Goal: Use online tool/utility: Utilize a website feature to perform a specific function

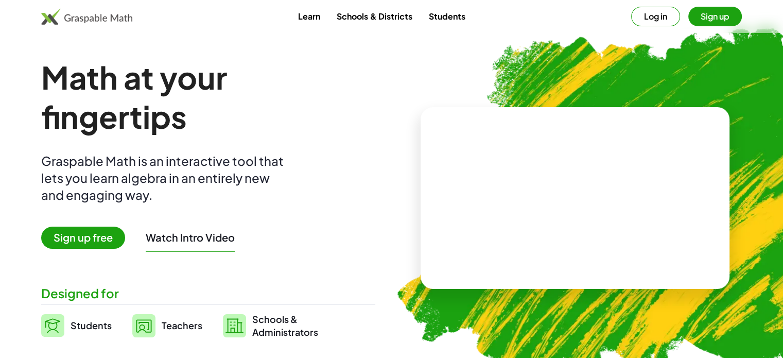
click at [658, 19] on button "Log in" at bounding box center [655, 17] width 49 height 20
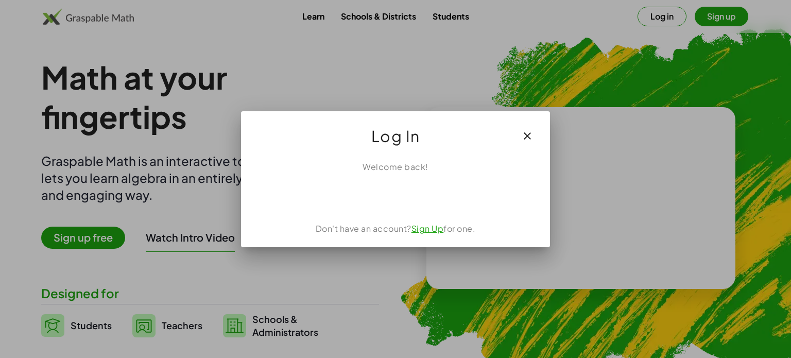
click at [527, 135] on icon "button" at bounding box center [527, 136] width 12 height 12
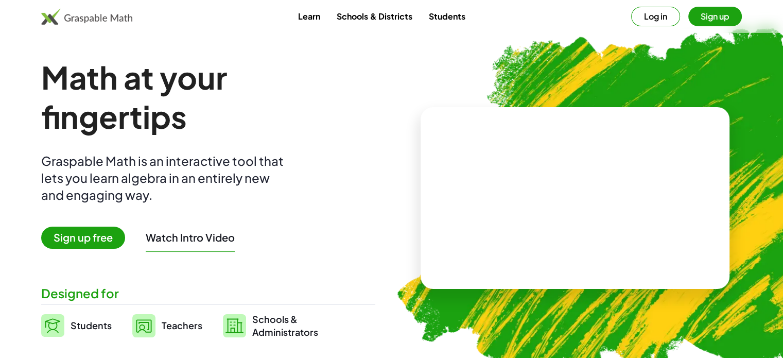
click at [711, 22] on button "Sign up" at bounding box center [715, 17] width 54 height 20
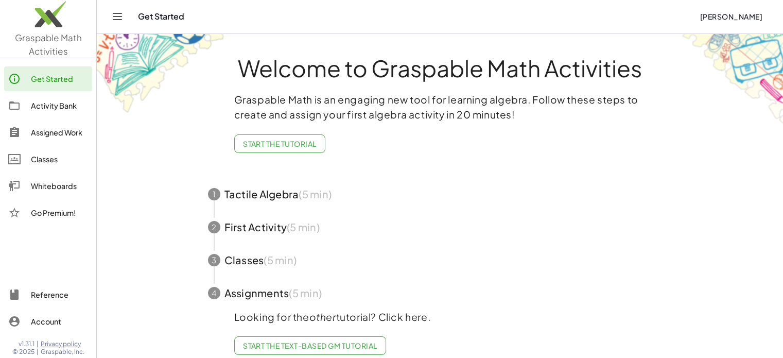
click at [35, 20] on img at bounding box center [48, 17] width 96 height 44
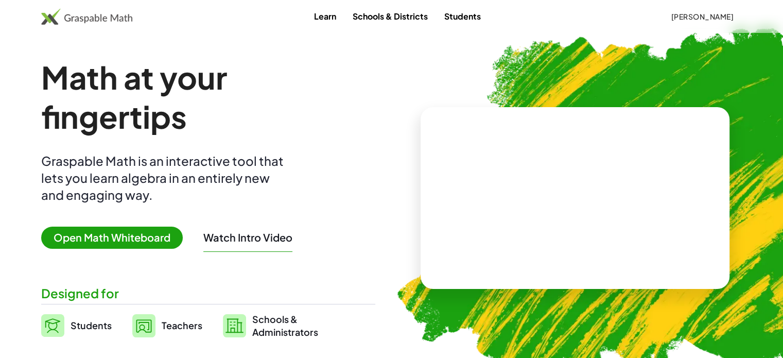
click at [103, 227] on span "Open Math Whiteboard" at bounding box center [112, 238] width 142 height 22
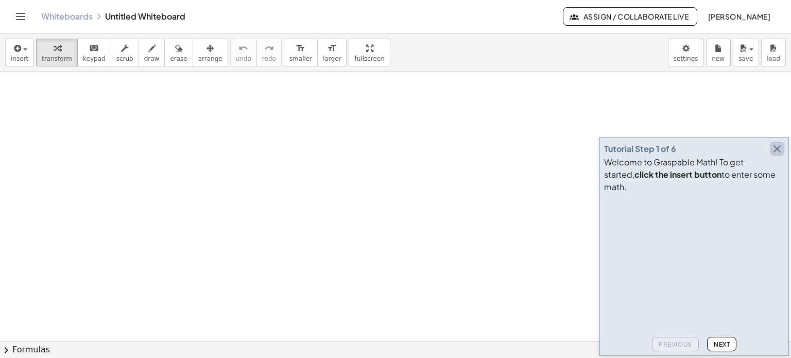
click at [774, 155] on icon "button" at bounding box center [777, 149] width 12 height 12
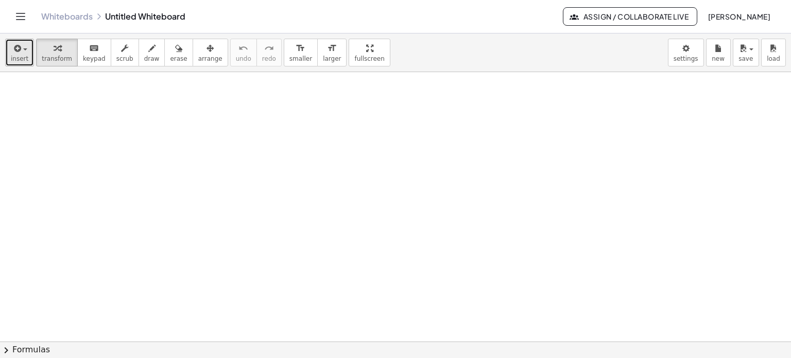
click at [22, 51] on div "button" at bounding box center [20, 48] width 18 height 12
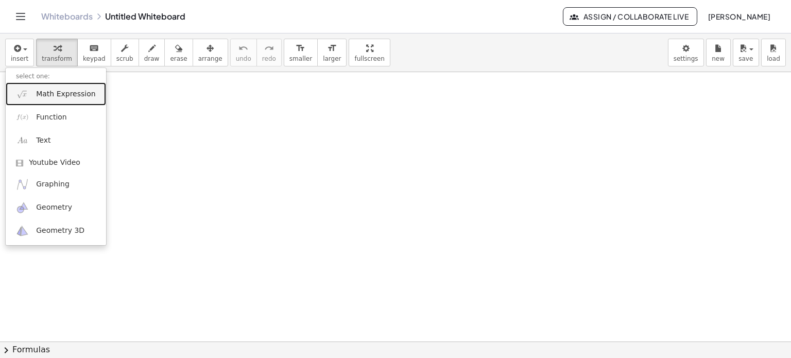
click at [66, 94] on span "Math Expression" at bounding box center [65, 94] width 59 height 10
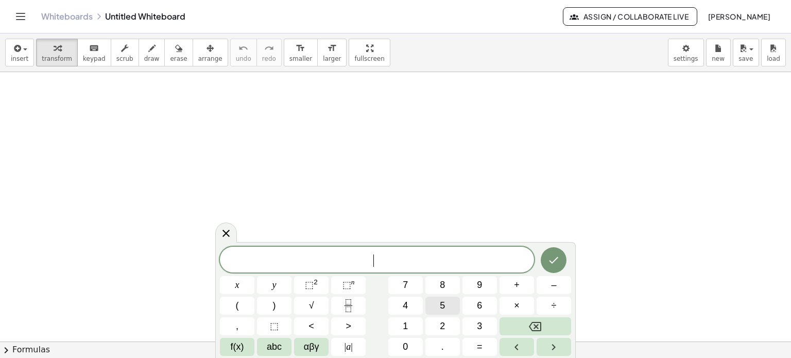
click at [447, 313] on button "5" at bounding box center [442, 306] width 34 height 18
click at [235, 285] on span "x" at bounding box center [237, 285] width 4 height 14
click at [517, 288] on span "+" at bounding box center [517, 285] width 6 height 14
click at [474, 323] on button "3" at bounding box center [479, 326] width 34 height 18
click at [481, 348] on span "=" at bounding box center [480, 347] width 6 height 14
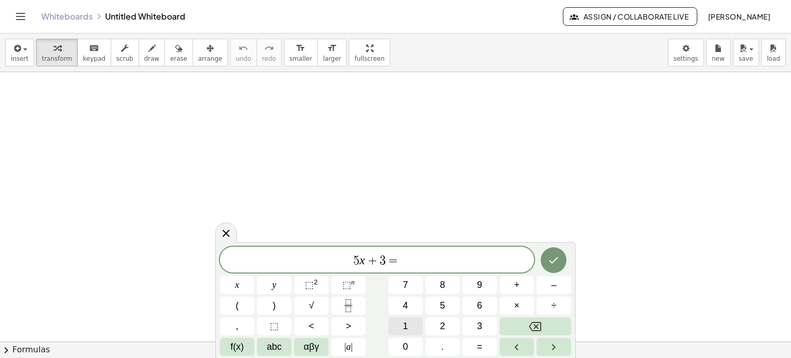
click at [402, 317] on button "1" at bounding box center [405, 326] width 34 height 18
click at [445, 280] on button "8" at bounding box center [442, 285] width 34 height 18
click at [542, 256] on button "Done" at bounding box center [554, 260] width 26 height 26
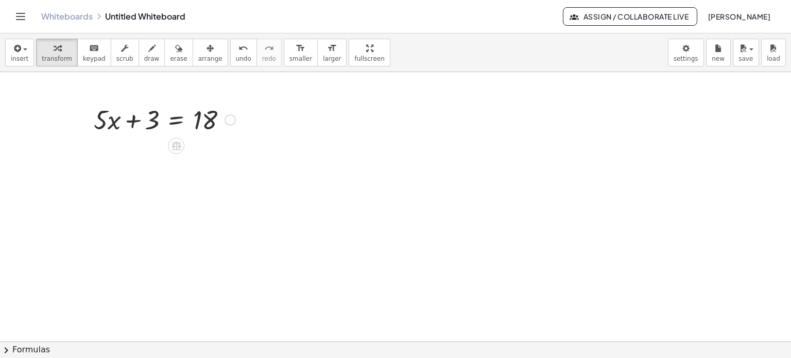
click at [151, 123] on div at bounding box center [165, 118] width 152 height 35
click at [146, 123] on div at bounding box center [165, 118] width 152 height 35
drag, startPoint x: 141, startPoint y: 120, endPoint x: 200, endPoint y: 128, distance: 59.2
click at [200, 128] on div at bounding box center [165, 118] width 152 height 35
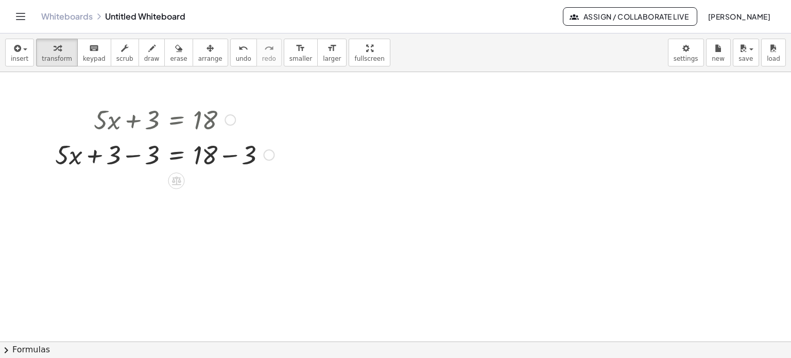
click at [129, 155] on div at bounding box center [164, 153] width 229 height 35
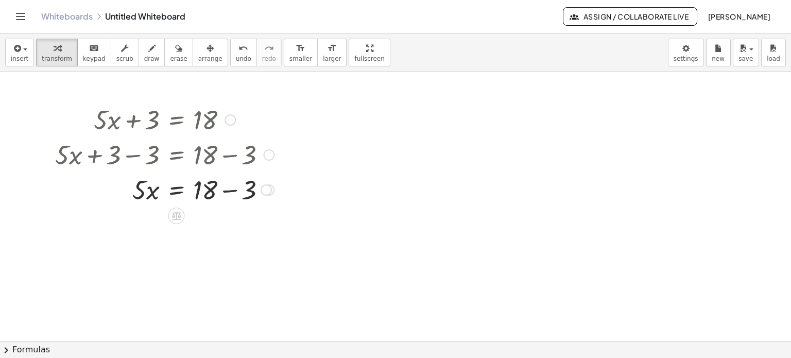
click at [231, 191] on div at bounding box center [164, 188] width 229 height 35
click at [236, 51] on div "undo" at bounding box center [243, 48] width 15 height 12
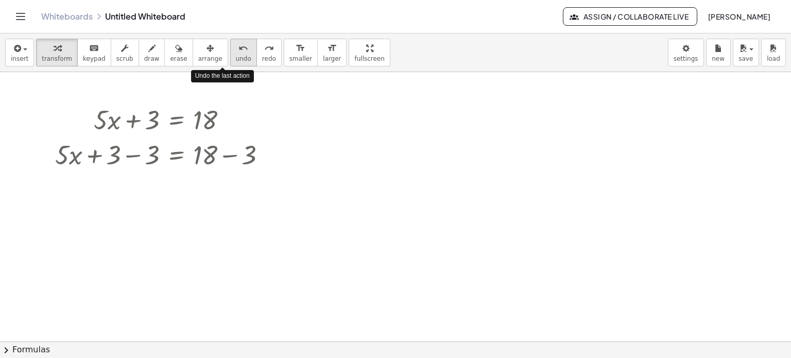
click at [236, 51] on div "undo" at bounding box center [243, 48] width 15 height 12
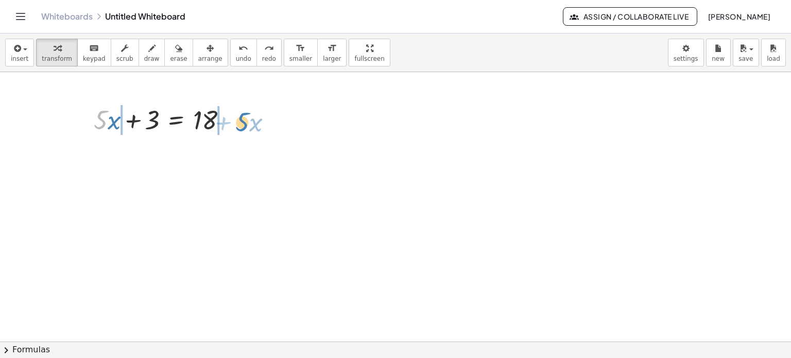
drag, startPoint x: 107, startPoint y: 125, endPoint x: 249, endPoint y: 128, distance: 142.7
click at [249, 128] on div "· 5 + · x + · 5 · x + 3 = 18" at bounding box center [395, 342] width 791 height 540
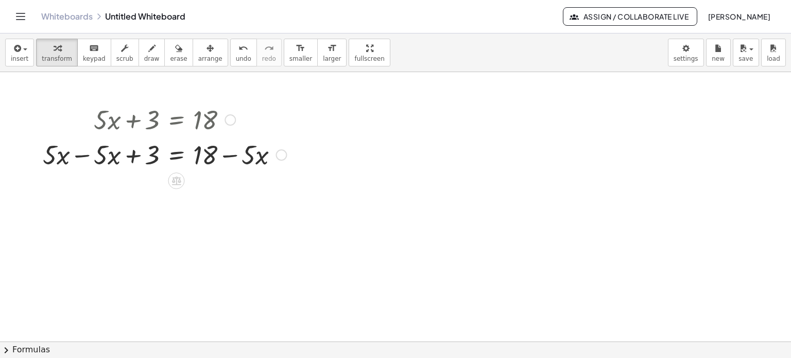
click at [82, 156] on div at bounding box center [165, 153] width 254 height 35
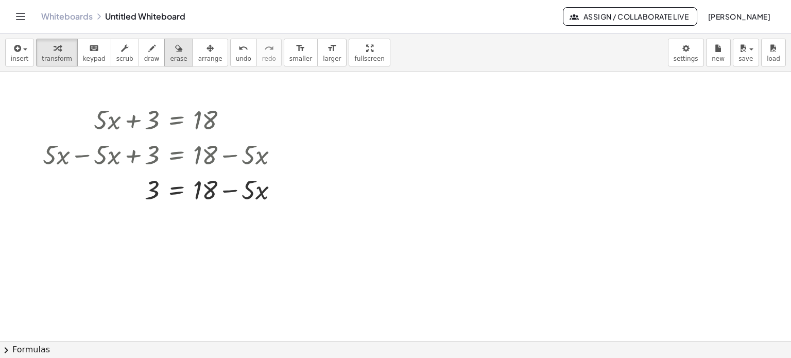
click at [170, 56] on span "erase" at bounding box center [178, 58] width 17 height 7
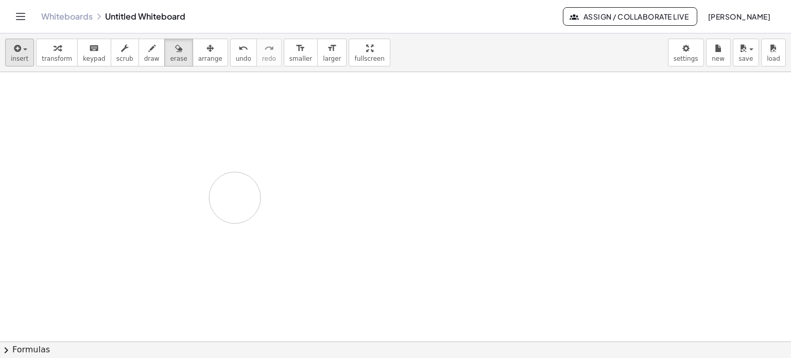
drag, startPoint x: 119, startPoint y: 125, endPoint x: 21, endPoint y: 47, distance: 125.8
click at [232, 194] on div at bounding box center [395, 342] width 791 height 540
drag, startPoint x: 134, startPoint y: 113, endPoint x: 158, endPoint y: 169, distance: 60.2
click at [158, 169] on div at bounding box center [395, 342] width 791 height 540
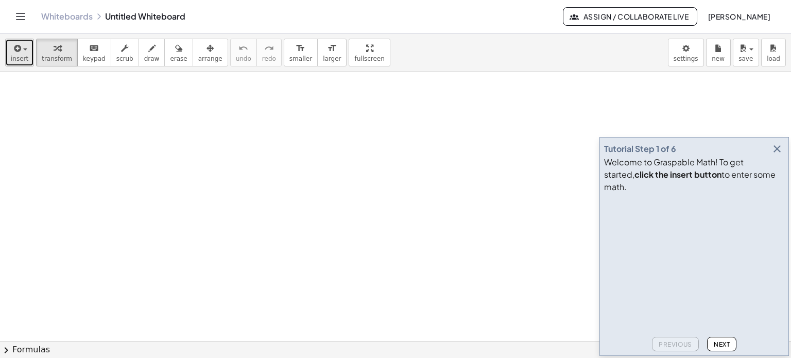
click at [15, 54] on icon "button" at bounding box center [16, 48] width 9 height 12
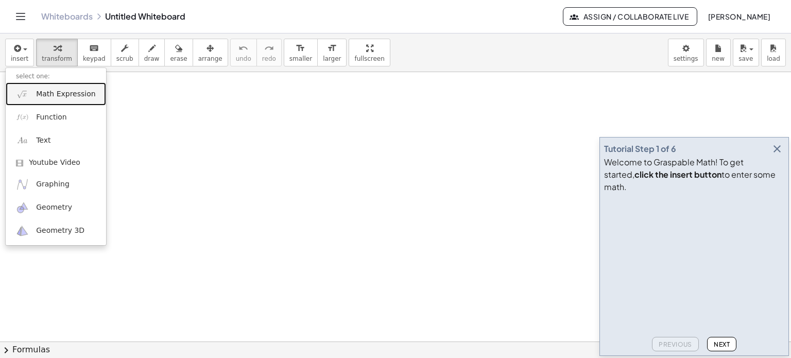
click at [53, 97] on span "Math Expression" at bounding box center [65, 94] width 59 height 10
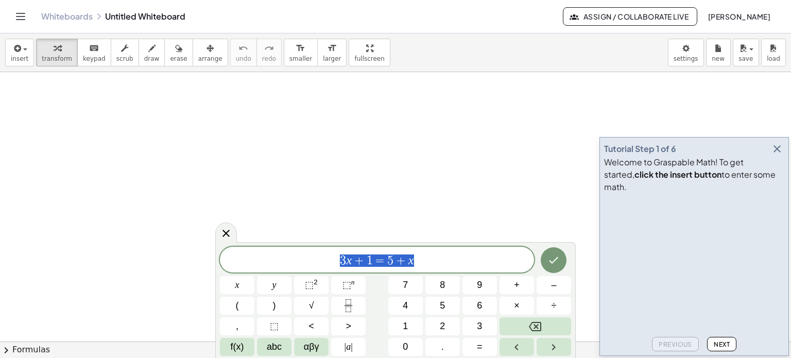
drag, startPoint x: 424, startPoint y: 261, endPoint x: 336, endPoint y: 263, distance: 88.1
click at [336, 263] on span "3 x + 1 = 5 + x" at bounding box center [377, 260] width 314 height 14
click at [406, 304] on button "4" at bounding box center [405, 306] width 34 height 18
click at [235, 286] on span "x" at bounding box center [237, 285] width 4 height 14
click at [303, 281] on button "⬚ 2" at bounding box center [311, 285] width 34 height 18
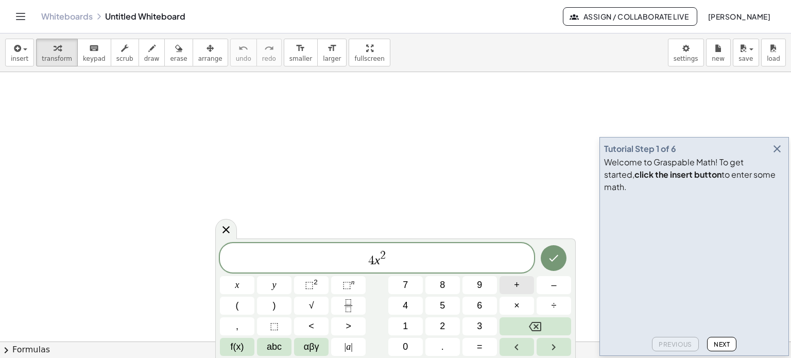
click at [515, 280] on span "+" at bounding box center [517, 285] width 6 height 14
click at [433, 329] on button "2" at bounding box center [442, 326] width 34 height 18
click at [240, 284] on button "x" at bounding box center [237, 285] width 34 height 18
click at [556, 289] on span "–" at bounding box center [553, 285] width 5 height 14
click at [402, 287] on button "7" at bounding box center [405, 285] width 34 height 18
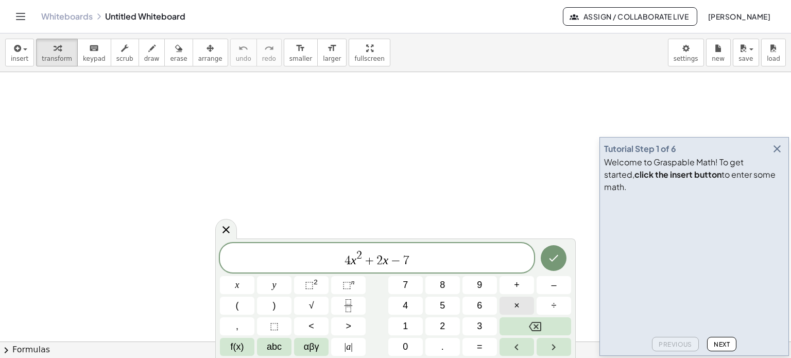
click at [517, 297] on button "×" at bounding box center [516, 306] width 34 height 18
click at [539, 333] on button "Backspace" at bounding box center [535, 326] width 72 height 18
click at [515, 282] on span "+" at bounding box center [517, 285] width 6 height 14
click at [447, 302] on button "5" at bounding box center [442, 306] width 34 height 18
click at [234, 287] on button "x" at bounding box center [237, 285] width 34 height 18
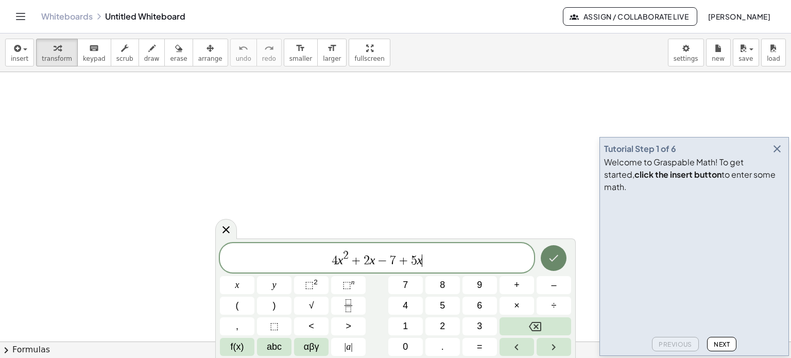
click at [547, 260] on icon "Done" at bounding box center [553, 258] width 12 height 12
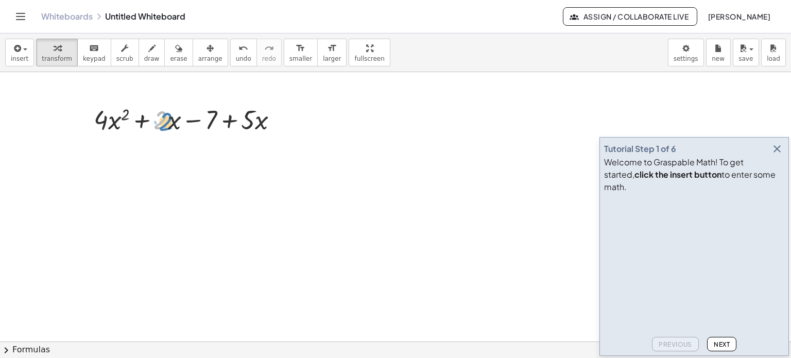
click at [159, 121] on div at bounding box center [190, 118] width 202 height 35
drag, startPoint x: 117, startPoint y: 122, endPoint x: 265, endPoint y: 123, distance: 148.3
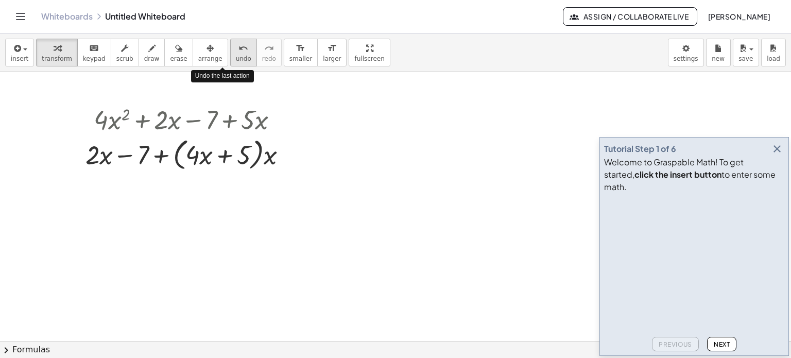
click at [236, 55] on span "undo" at bounding box center [243, 58] width 15 height 7
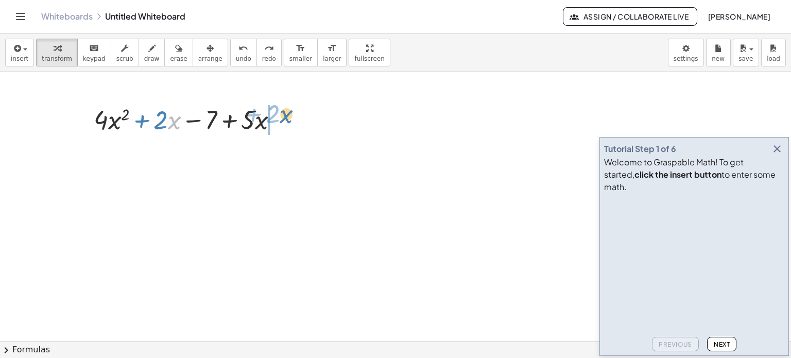
drag, startPoint x: 175, startPoint y: 123, endPoint x: 286, endPoint y: 117, distance: 111.9
click at [286, 117] on div at bounding box center [190, 118] width 202 height 35
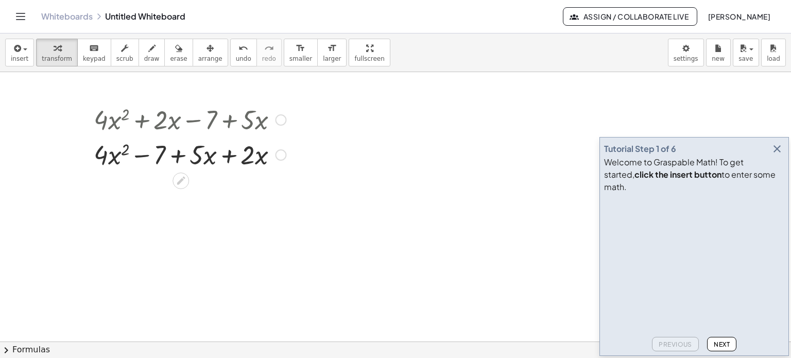
click at [228, 156] on div at bounding box center [190, 153] width 202 height 35
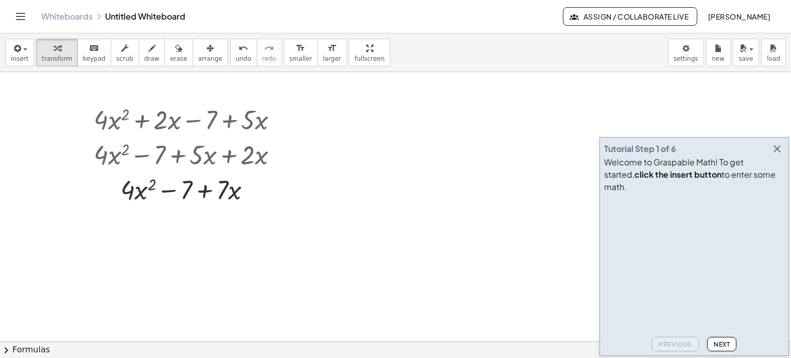
click at [778, 155] on icon "button" at bounding box center [777, 149] width 12 height 12
